Goal: Transaction & Acquisition: Purchase product/service

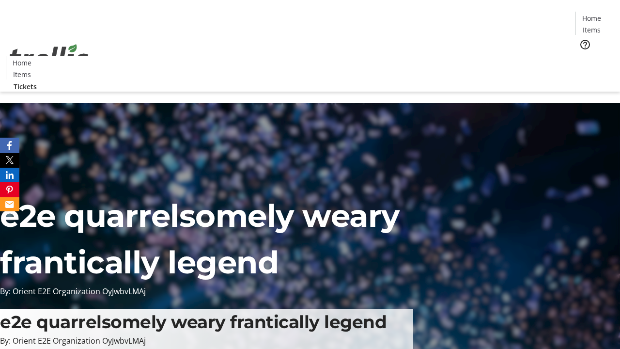
click at [583, 56] on span "Tickets" at bounding box center [594, 61] width 23 height 10
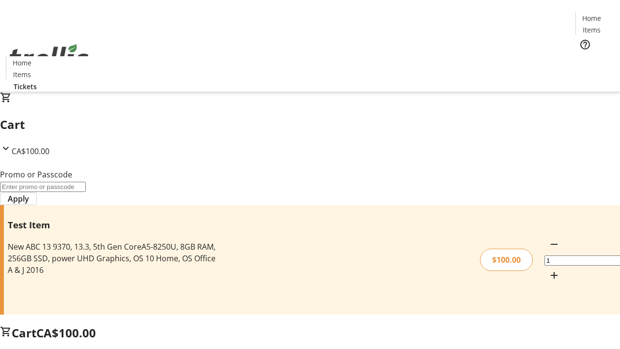
type input "FLAT"
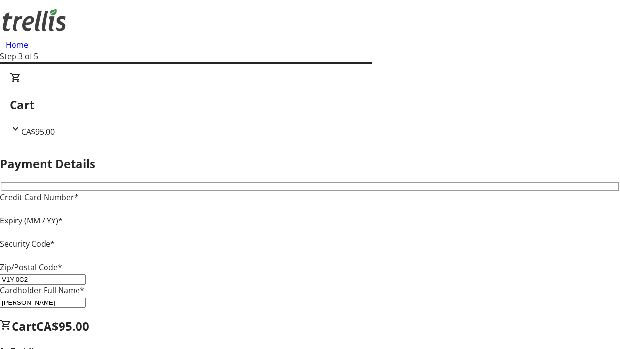
type input "V1Y 0C2"
